Goal: Transaction & Acquisition: Download file/media

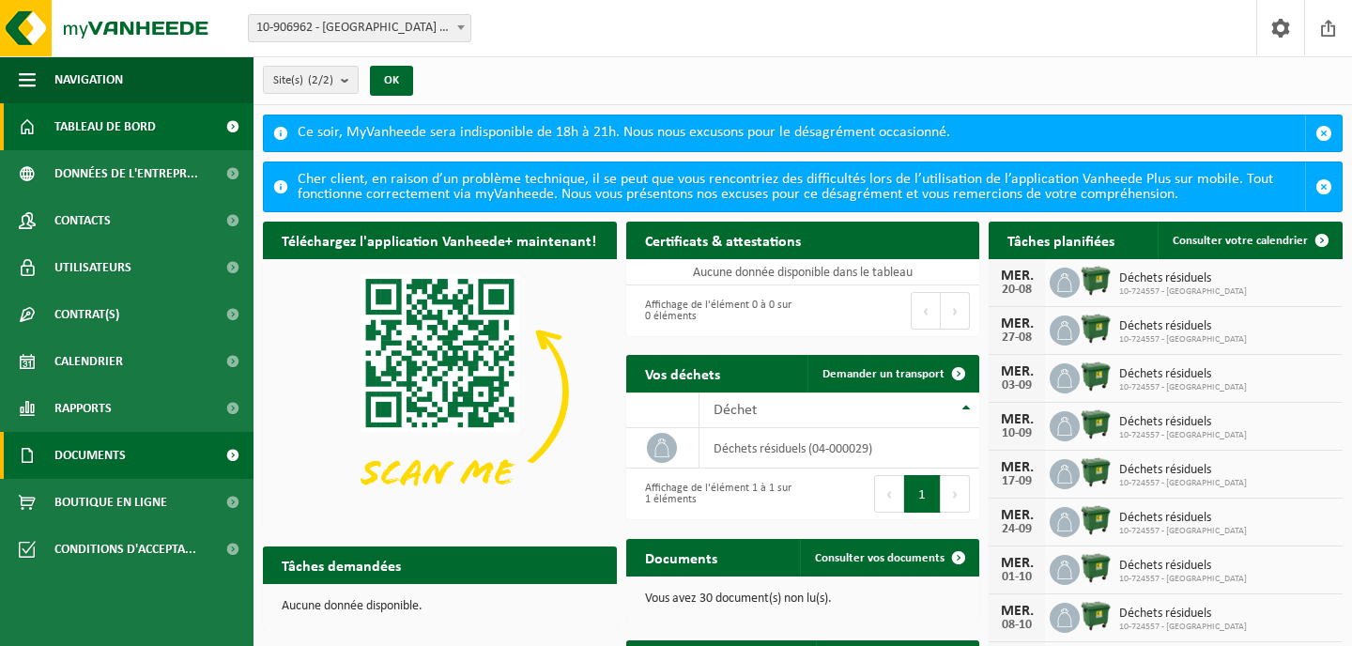
click at [100, 468] on span "Documents" at bounding box center [89, 455] width 71 height 47
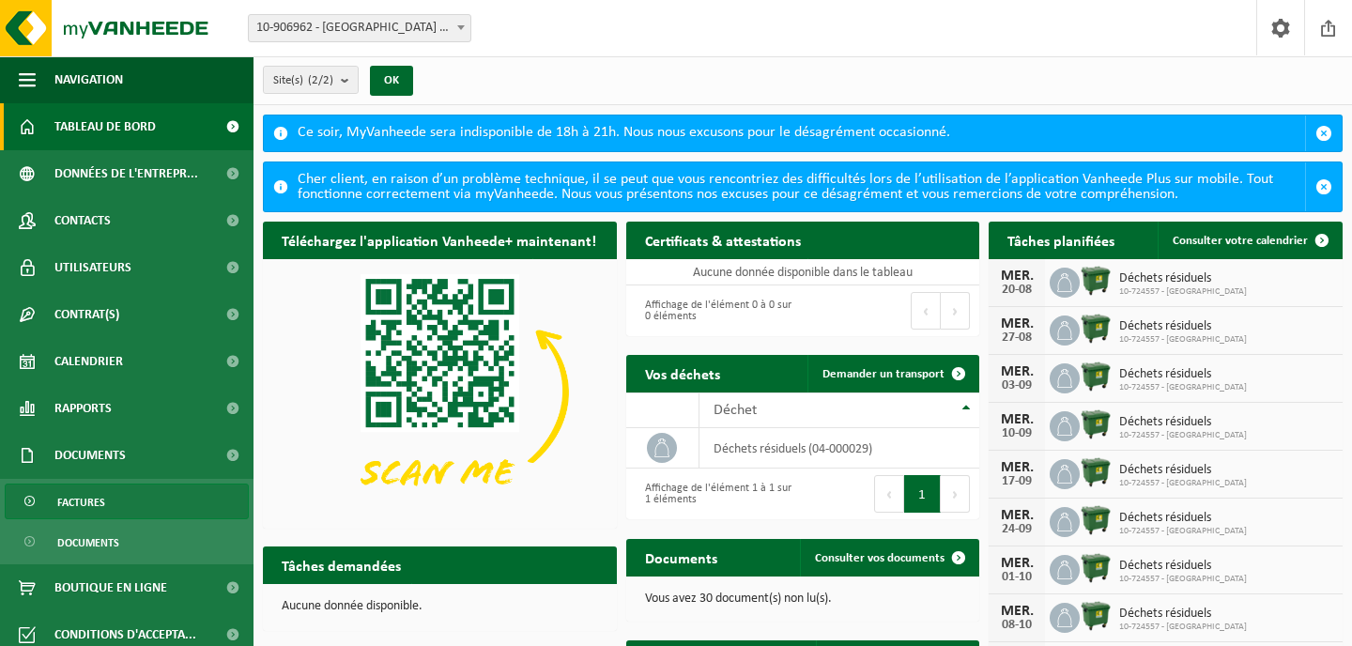
click at [91, 498] on span "Factures" at bounding box center [81, 502] width 48 height 36
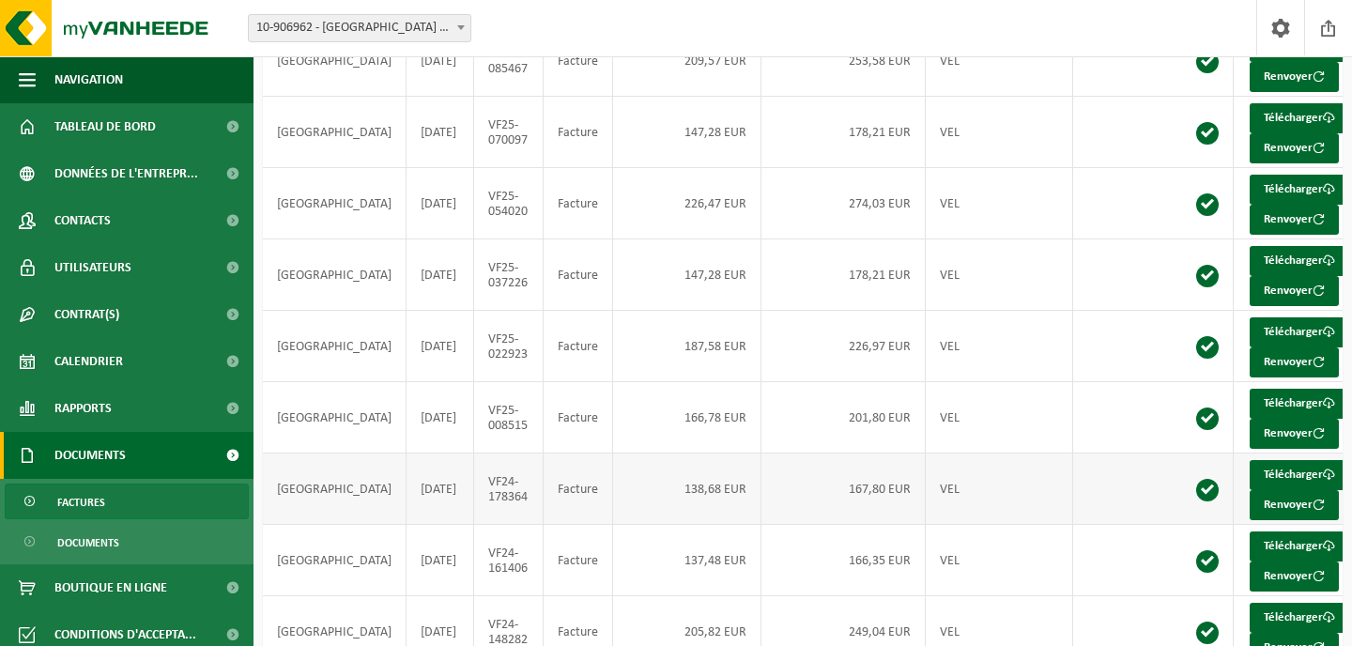
scroll to position [424, 0]
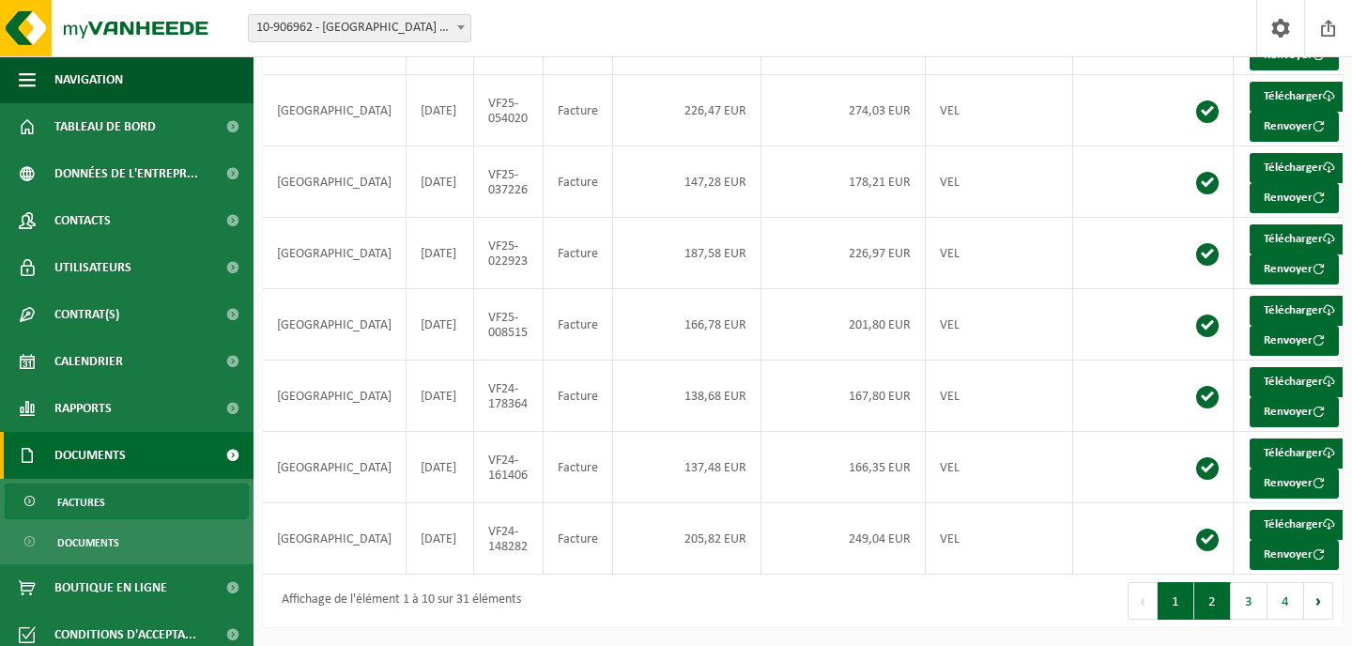
click at [1216, 598] on button "2" at bounding box center [1212, 601] width 37 height 38
click at [1250, 296] on link "Télécharger" at bounding box center [1300, 311] width 100 height 30
